Goal: Task Accomplishment & Management: Use online tool/utility

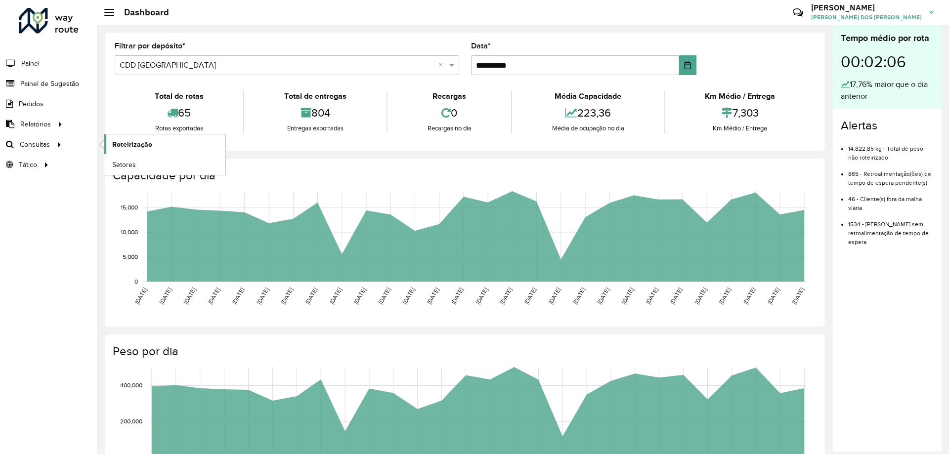
click at [114, 148] on span "Roteirização" at bounding box center [132, 144] width 40 height 10
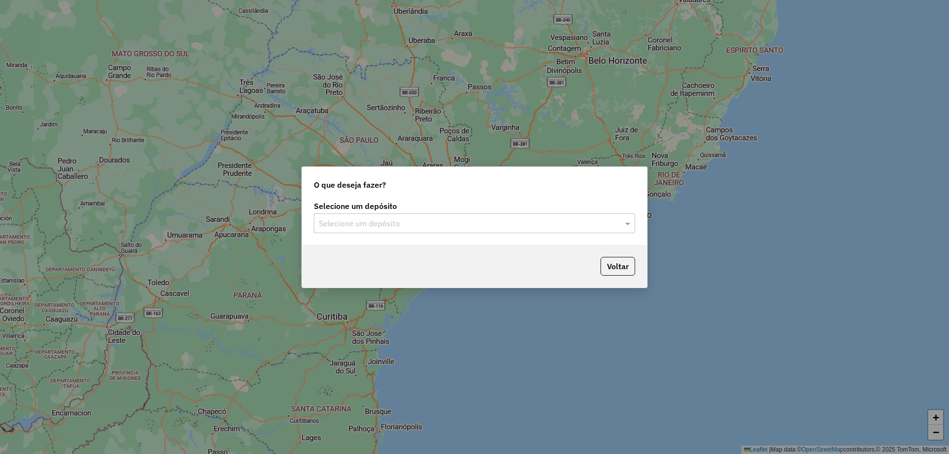
click at [582, 228] on input "text" at bounding box center [465, 224] width 292 height 12
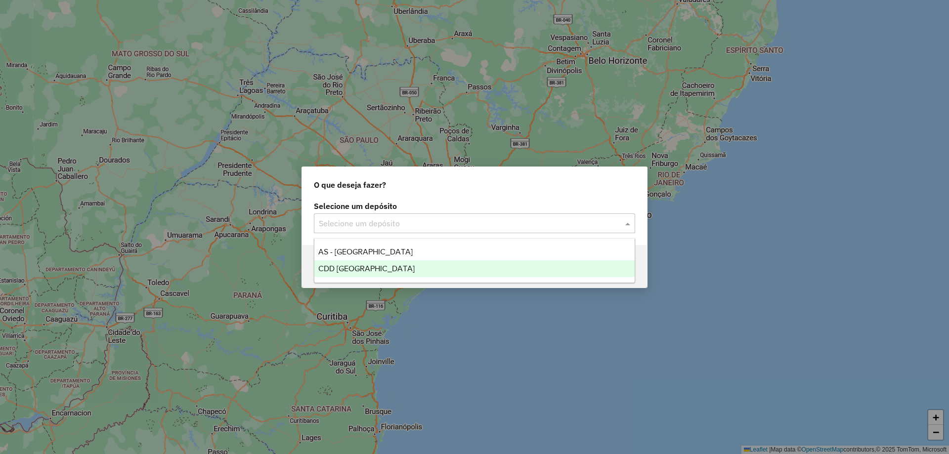
click at [359, 262] on div "CDD [GEOGRAPHIC_DATA]" at bounding box center [474, 269] width 320 height 17
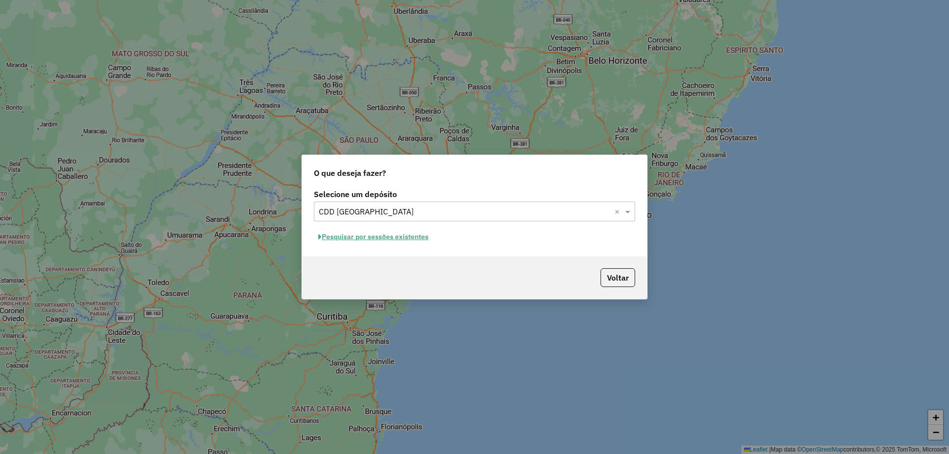
click at [401, 238] on button "Pesquisar por sessões existentes" at bounding box center [373, 236] width 119 height 15
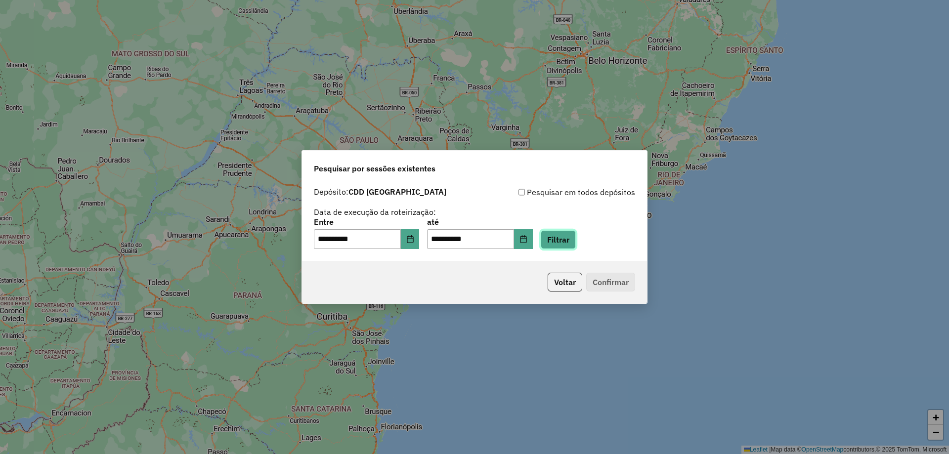
drag, startPoint x: 572, startPoint y: 238, endPoint x: 575, endPoint y: 243, distance: 6.2
click at [572, 233] on button "Filtrar" at bounding box center [558, 239] width 35 height 19
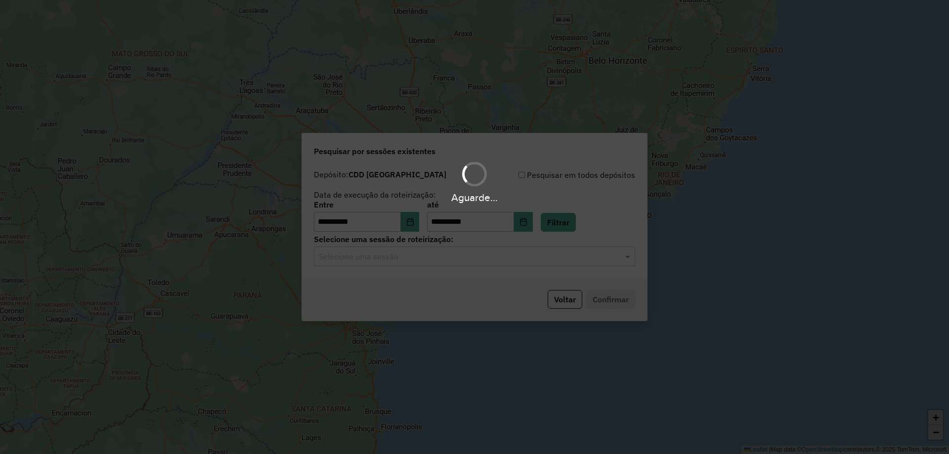
click at [511, 262] on hb-app "**********" at bounding box center [474, 227] width 949 height 454
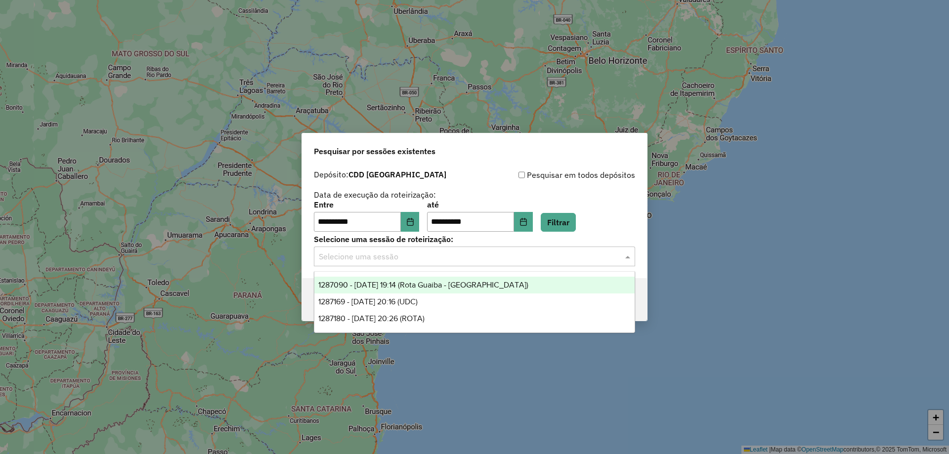
click at [511, 262] on input "text" at bounding box center [465, 257] width 292 height 12
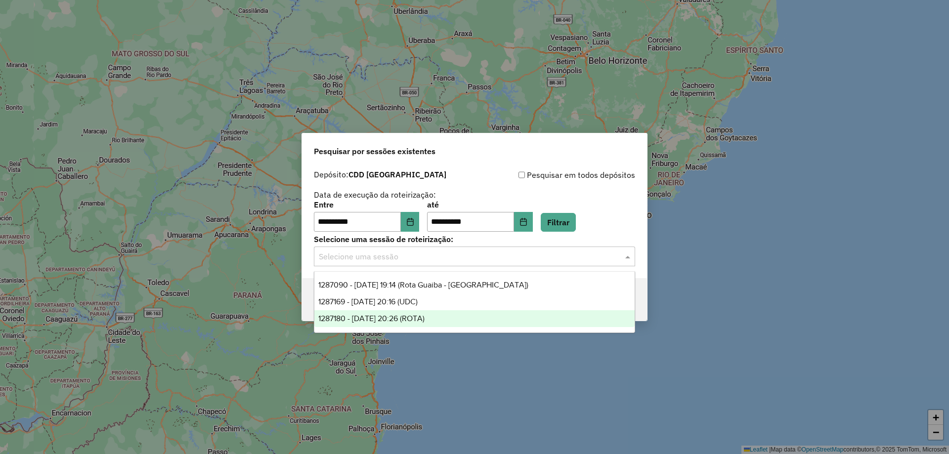
click at [411, 322] on span "1287180 - 02/10/2025 20:26 (ROTA)" at bounding box center [371, 318] width 106 height 8
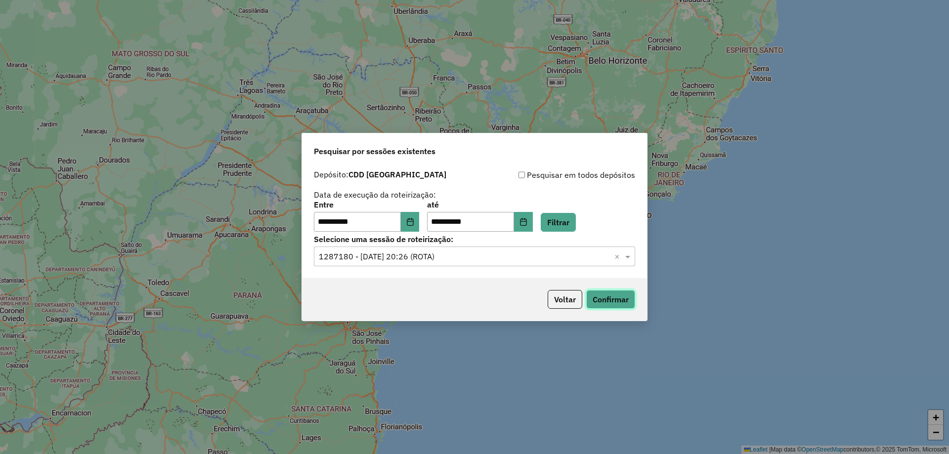
click at [620, 308] on button "Confirmar" at bounding box center [610, 299] width 49 height 19
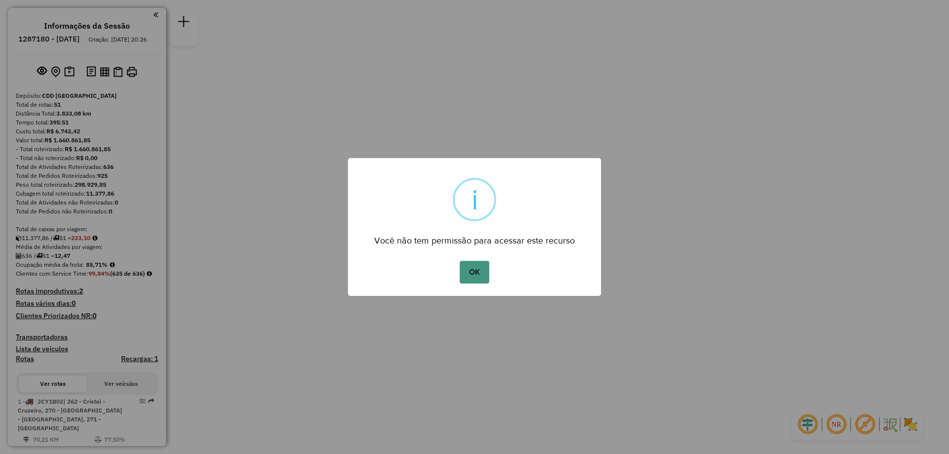
click at [468, 272] on button "OK" at bounding box center [474, 272] width 29 height 23
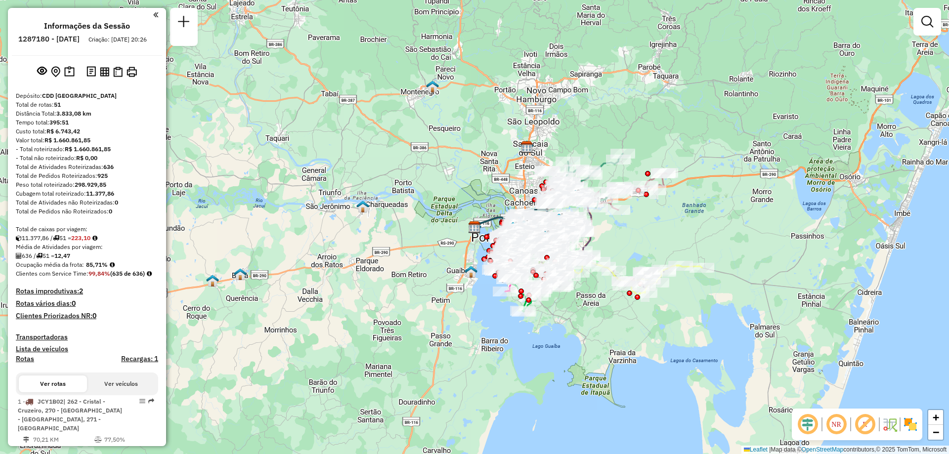
click at [911, 30] on div "Janela de atendimento Grade de atendimento Capacidade Transportadoras Veículos …" at bounding box center [474, 227] width 949 height 454
click at [917, 31] on div at bounding box center [928, 22] width 28 height 28
click at [924, 24] on em at bounding box center [928, 22] width 12 height 12
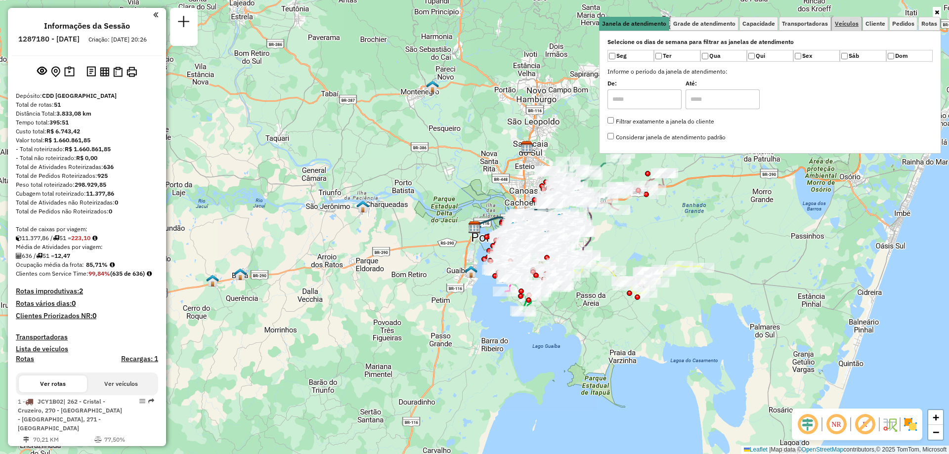
click at [855, 22] on span "Veículos" at bounding box center [847, 24] width 24 height 6
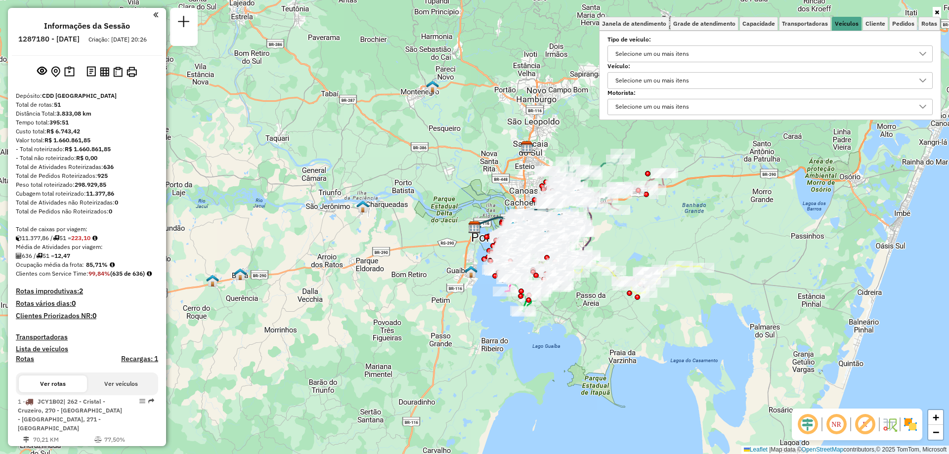
click at [658, 83] on div "Selecione um ou mais itens" at bounding box center [652, 81] width 81 height 16
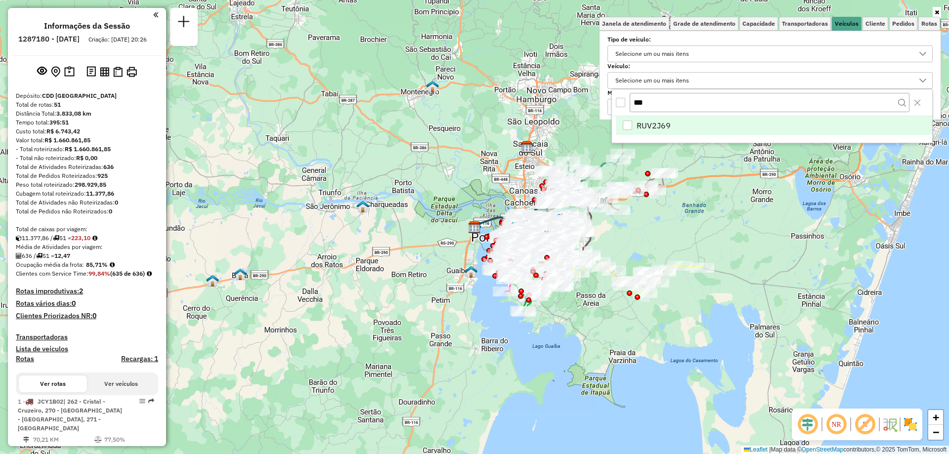
type input "***"
click at [623, 125] on div "RUV2J69" at bounding box center [627, 125] width 9 height 9
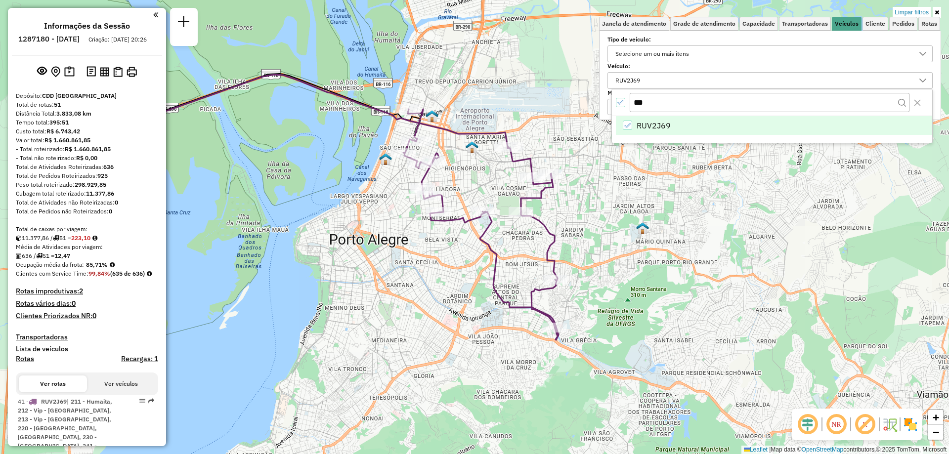
drag, startPoint x: 597, startPoint y: 192, endPoint x: 598, endPoint y: 234, distance: 42.0
click at [598, 234] on div "Limpar filtros Janela de atendimento Grade de atendimento Capacidade Transporta…" at bounding box center [474, 227] width 949 height 454
